Goal: Task Accomplishment & Management: Use online tool/utility

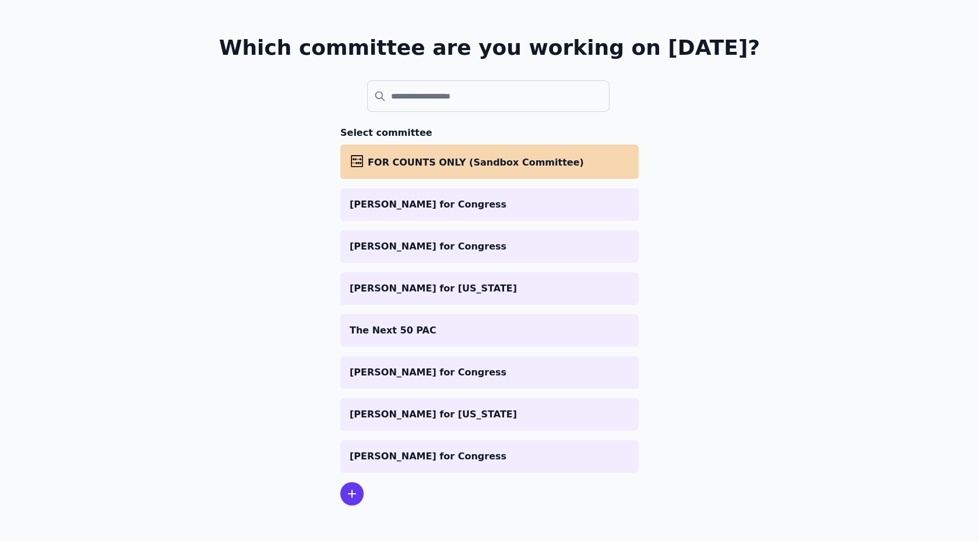
scroll to position [59, 0]
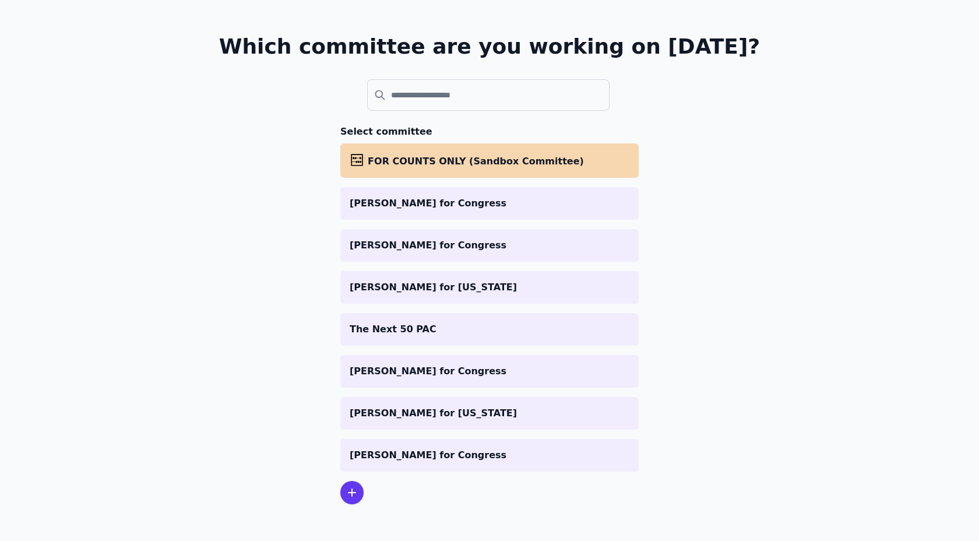
click at [571, 269] on ul "abacus FOR COUNTS ONLY (Sandbox Committee) [PERSON_NAME] for Congress [PERSON_N…" at bounding box center [489, 307] width 298 height 328
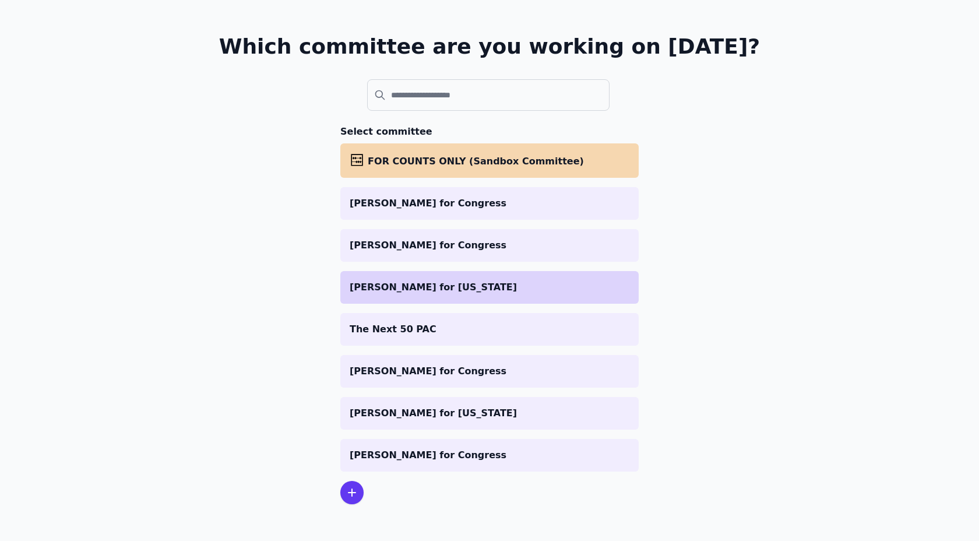
click at [571, 277] on li "[PERSON_NAME] for [US_STATE]" at bounding box center [489, 287] width 298 height 33
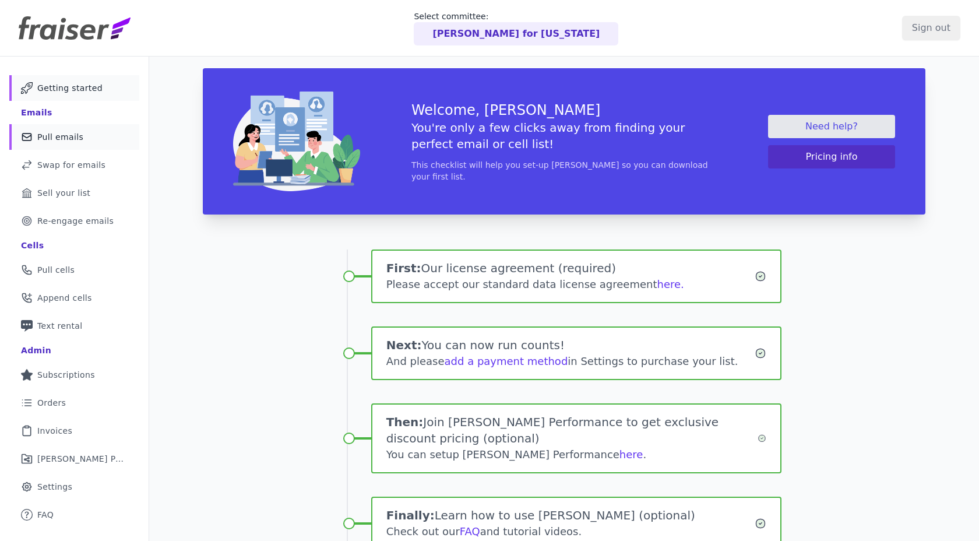
click at [43, 137] on span "Pull emails" at bounding box center [60, 137] width 46 height 12
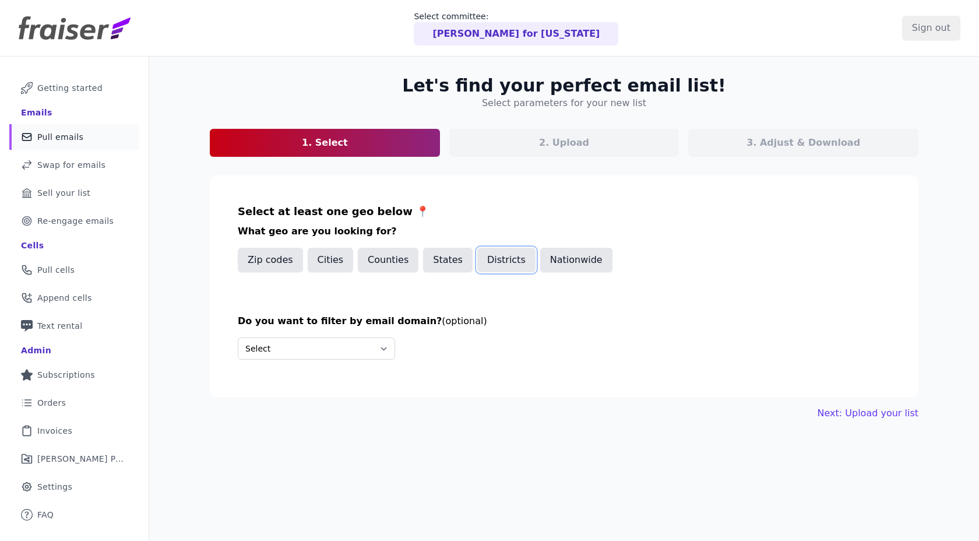
click at [490, 258] on button "Districts" at bounding box center [506, 260] width 58 height 24
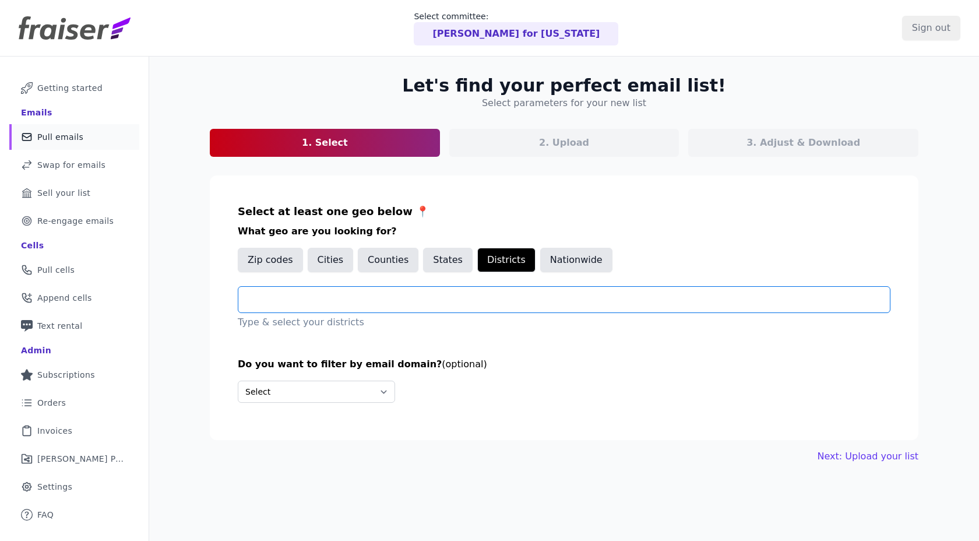
click at [370, 302] on input "text" at bounding box center [569, 300] width 642 height 14
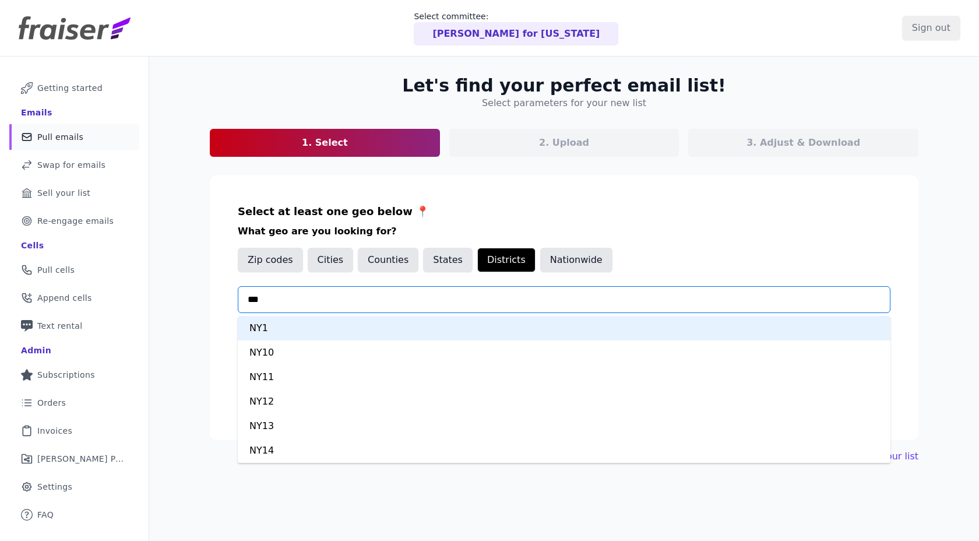
type input "****"
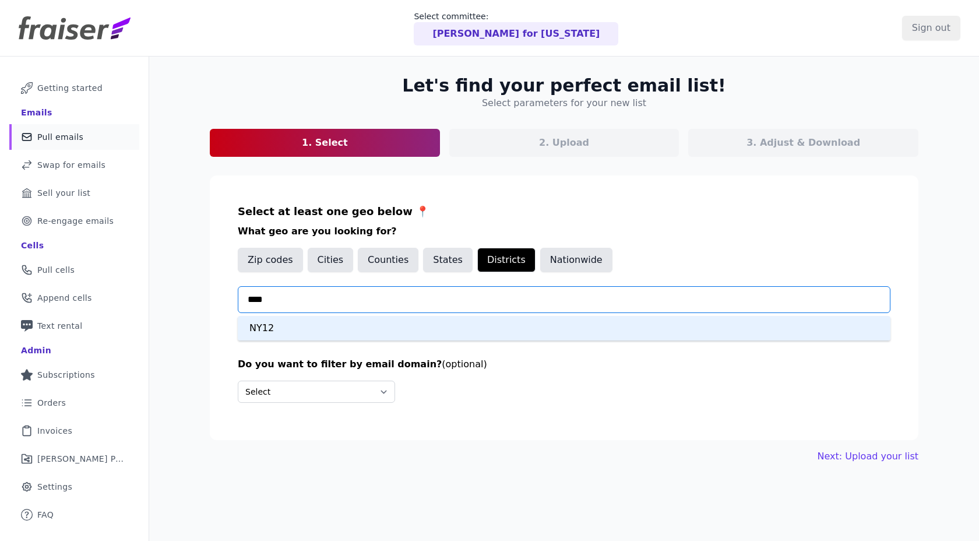
click at [381, 322] on div "NY12" at bounding box center [564, 328] width 653 height 24
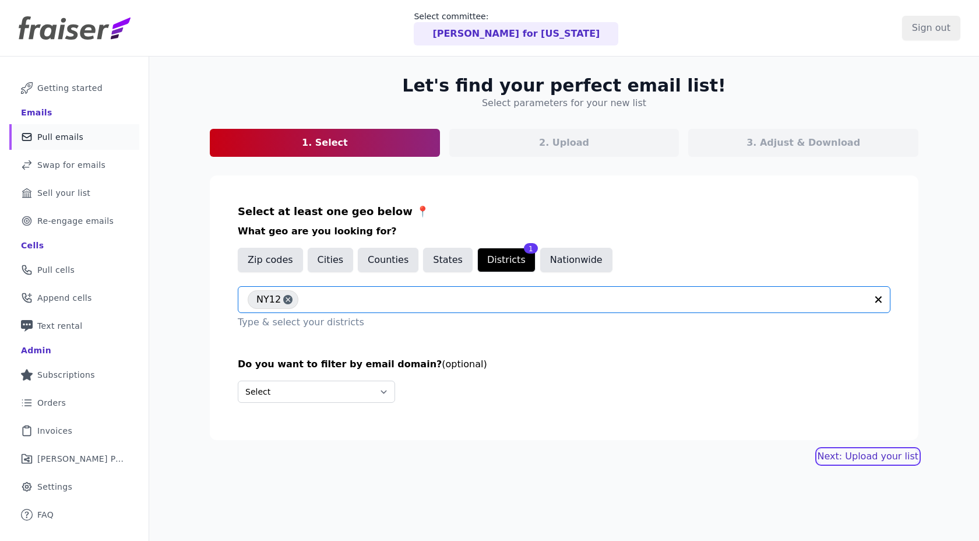
click at [843, 459] on link "Next: Upload your list" at bounding box center [868, 456] width 101 height 14
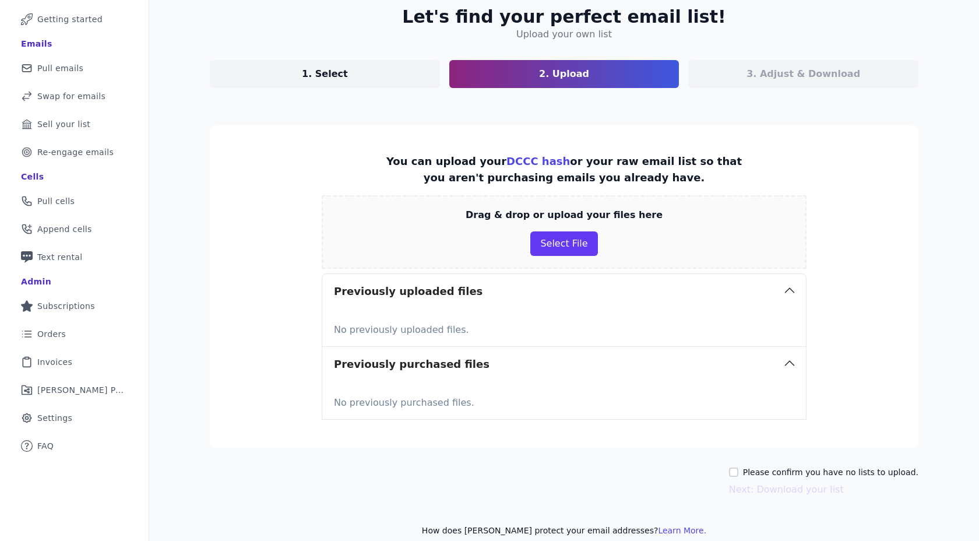
scroll to position [83, 0]
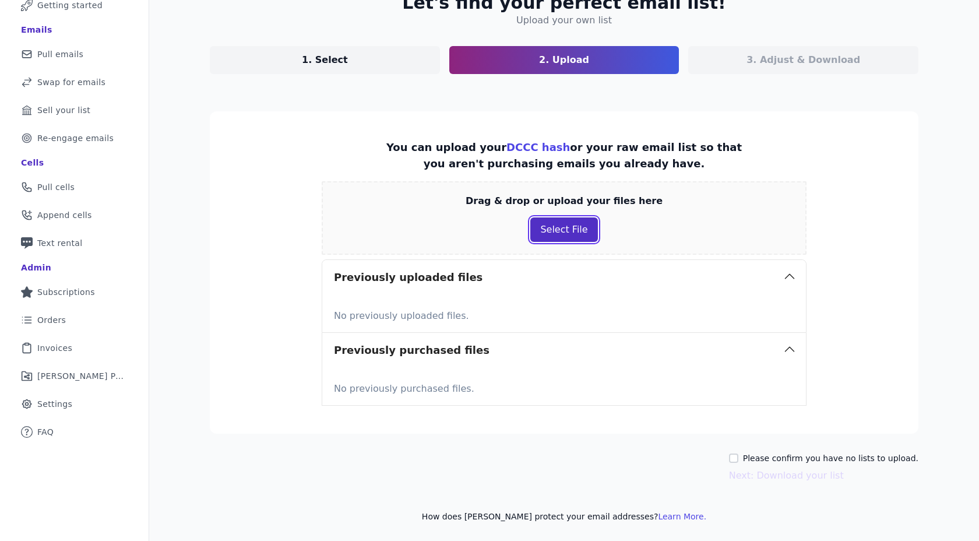
click at [571, 230] on button "Select File" at bounding box center [563, 229] width 67 height 24
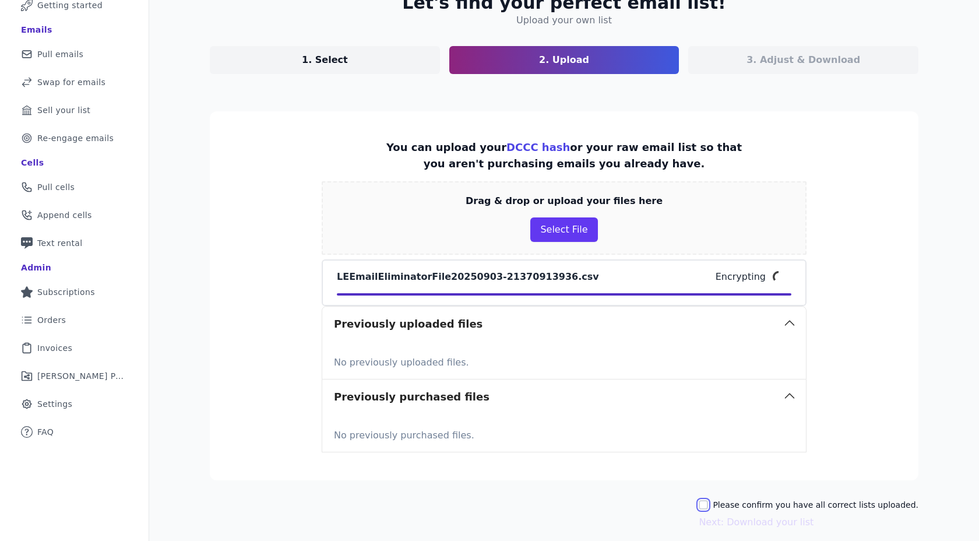
click at [708, 502] on input "Please confirm you have all correct lists uploaded." at bounding box center [703, 504] width 9 height 9
checkbox input "true"
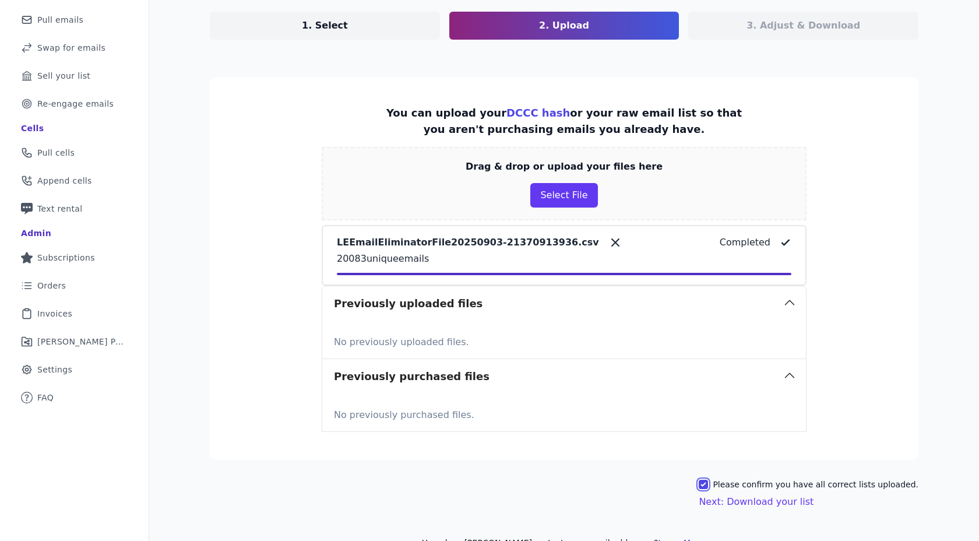
scroll to position [121, 0]
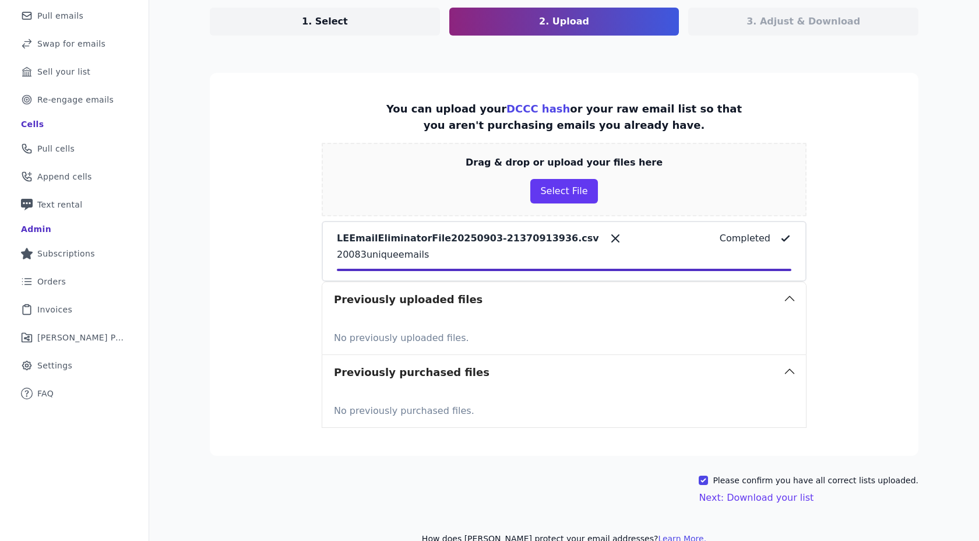
click at [748, 507] on div "Let's find your perfect email list! Upload your own list 1. Select 2. Upload 3.…" at bounding box center [564, 249] width 746 height 628
click at [746, 497] on button "Next: Download your list" at bounding box center [756, 498] width 115 height 14
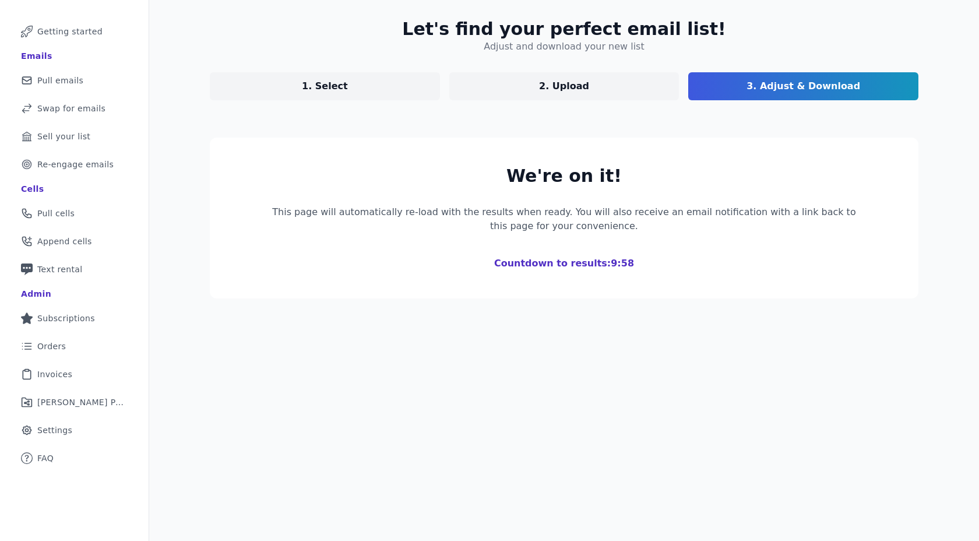
scroll to position [117, 0]
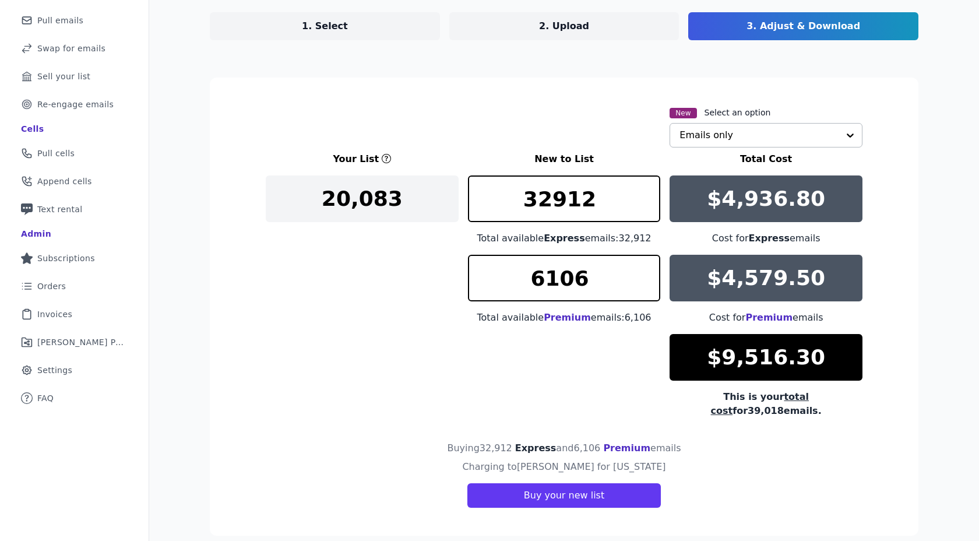
click at [754, 125] on input "text" at bounding box center [759, 135] width 159 height 23
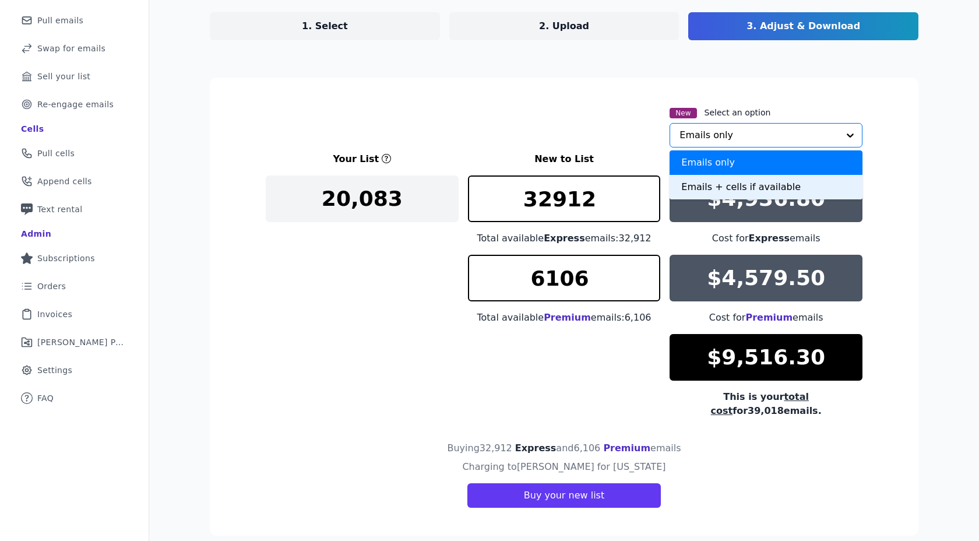
click at [701, 183] on div "Emails + cells if available" at bounding box center [766, 187] width 193 height 24
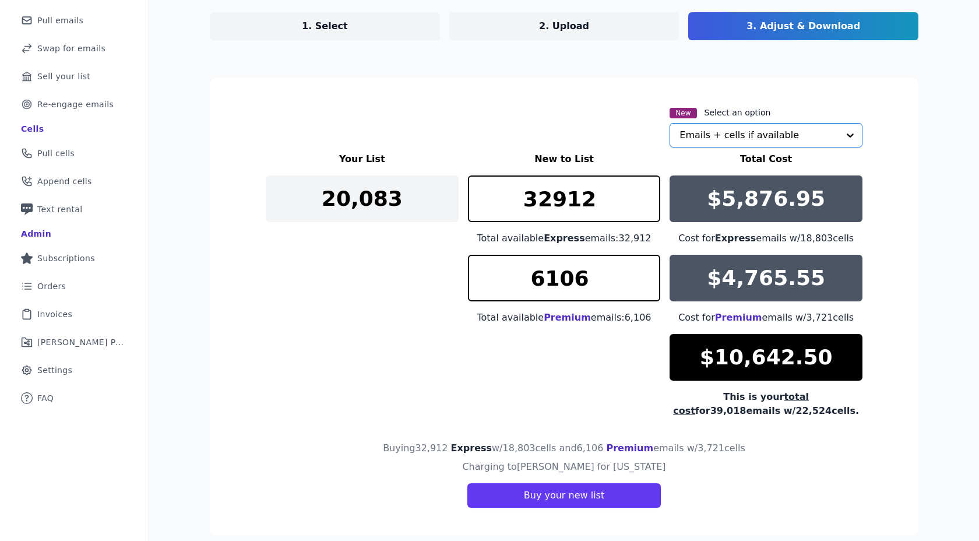
click at [516, 145] on div "New Select an option Option Emails + cells if available, selected. Select is fo…" at bounding box center [564, 127] width 597 height 42
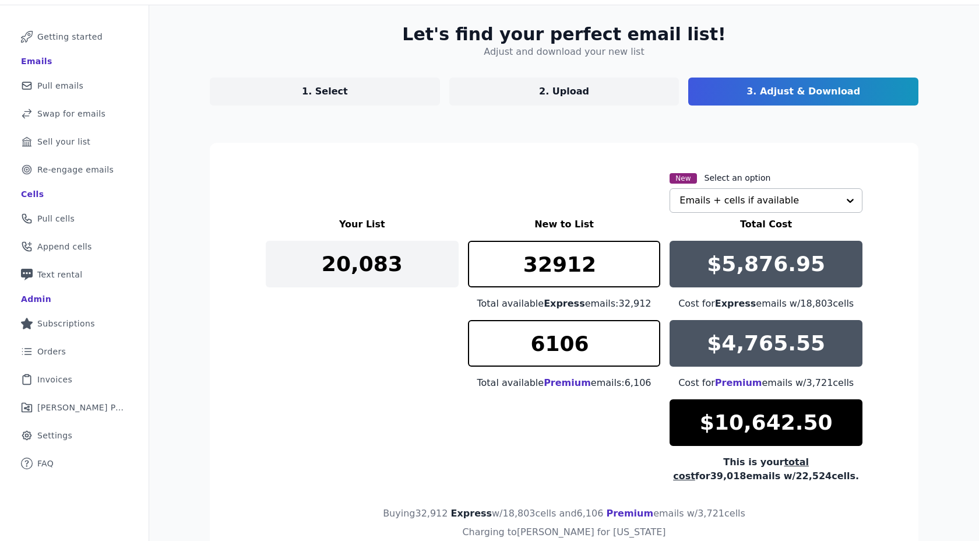
scroll to position [50, 0]
